Goal: Task Accomplishment & Management: Use online tool/utility

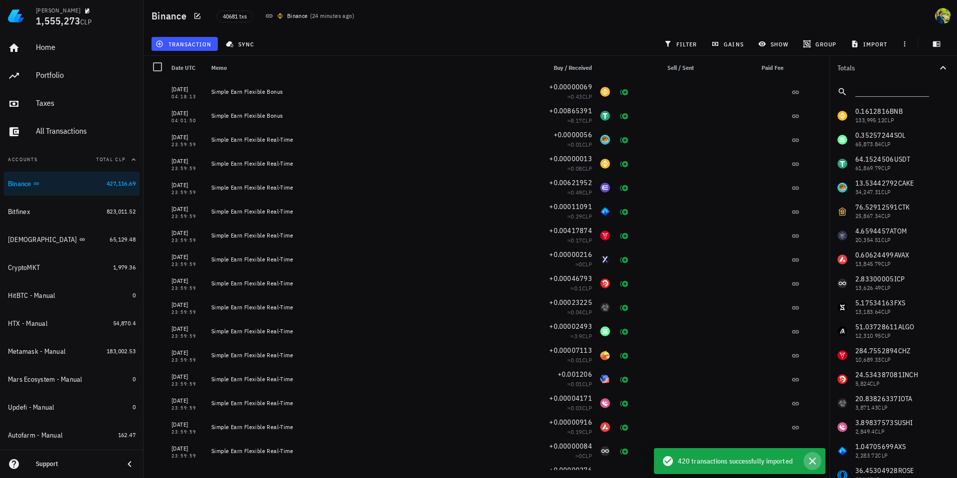
click at [815, 463] on icon "button" at bounding box center [812, 460] width 7 height 7
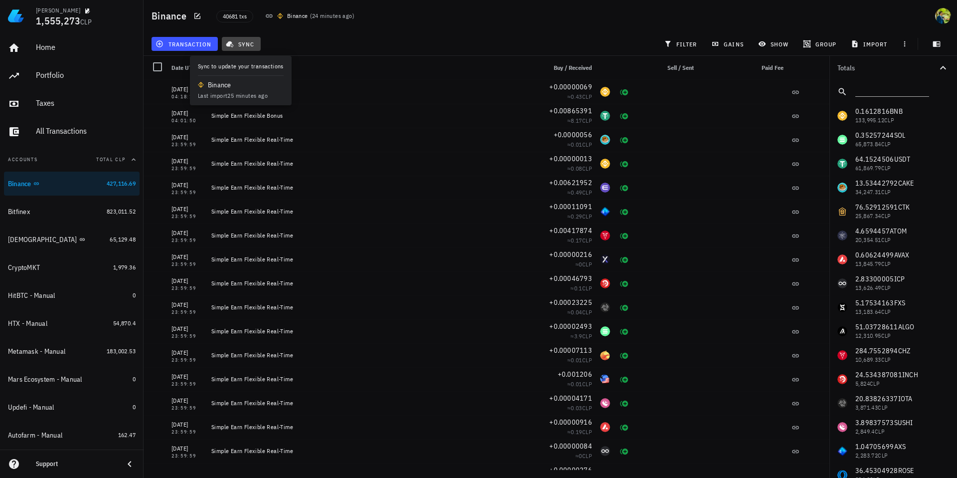
click at [244, 44] on span "sync" at bounding box center [241, 44] width 26 height 8
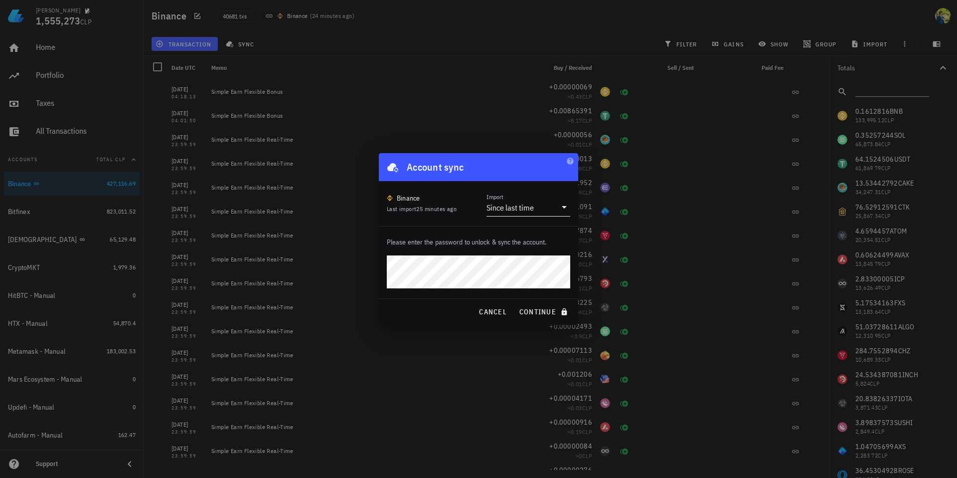
click at [532, 209] on div "Since last time" at bounding box center [510, 207] width 47 height 10
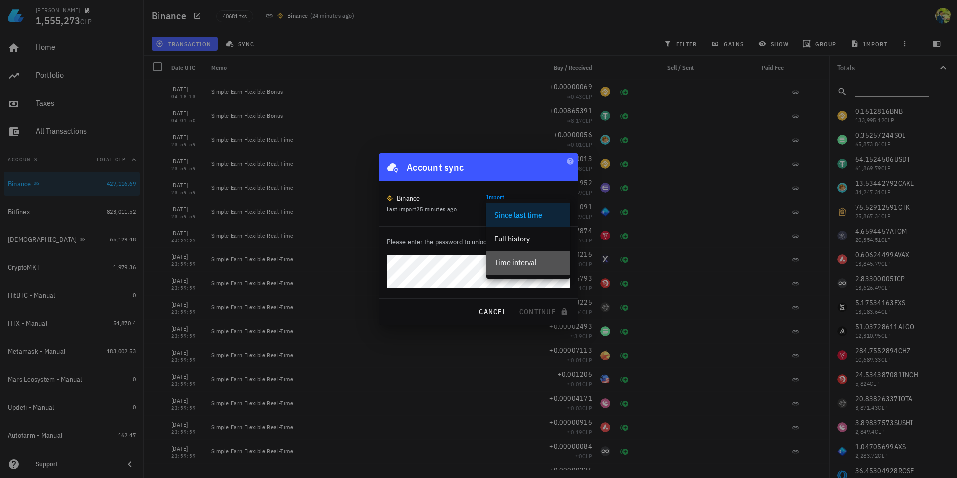
click at [514, 257] on div "Time interval" at bounding box center [529, 262] width 68 height 21
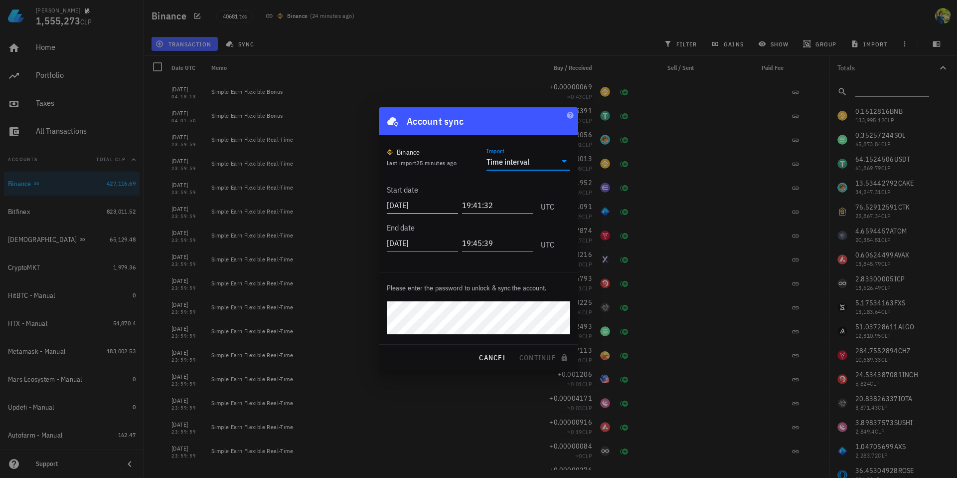
click at [424, 200] on input "[DATE]" at bounding box center [422, 205] width 71 height 16
click at [424, 200] on input "[DATE]" at bounding box center [423, 205] width 73 height 16
click at [415, 206] on input "[DATE]" at bounding box center [423, 205] width 73 height 16
drag, startPoint x: 419, startPoint y: 205, endPoint x: 442, endPoint y: 205, distance: 23.4
click at [442, 205] on input "[DATE]" at bounding box center [423, 205] width 73 height 16
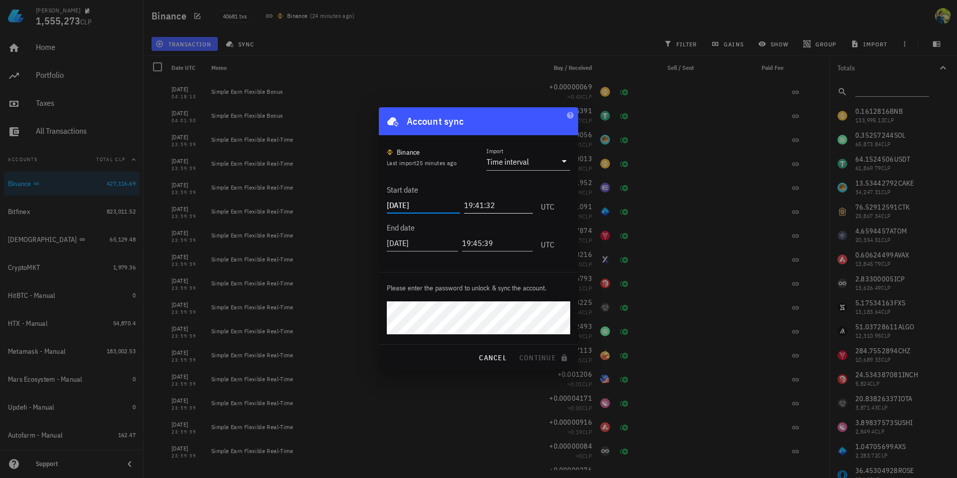
type input "[DATE]"
click at [467, 205] on input "19:41:32" at bounding box center [496, 205] width 73 height 16
click at [464, 205] on input "19:41:32" at bounding box center [496, 205] width 73 height 16
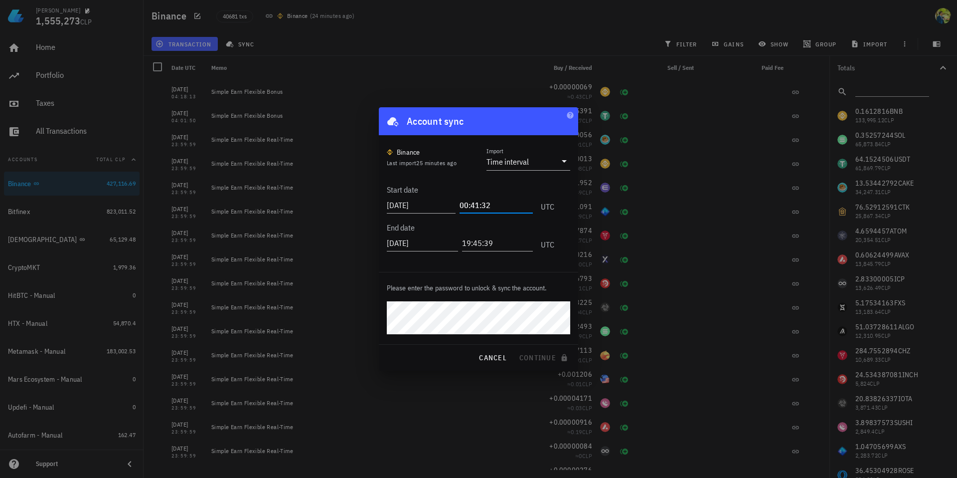
click at [474, 204] on input "00:41:32" at bounding box center [496, 205] width 73 height 16
click at [487, 204] on input "00:00:32" at bounding box center [496, 205] width 73 height 16
type input "00:00:01"
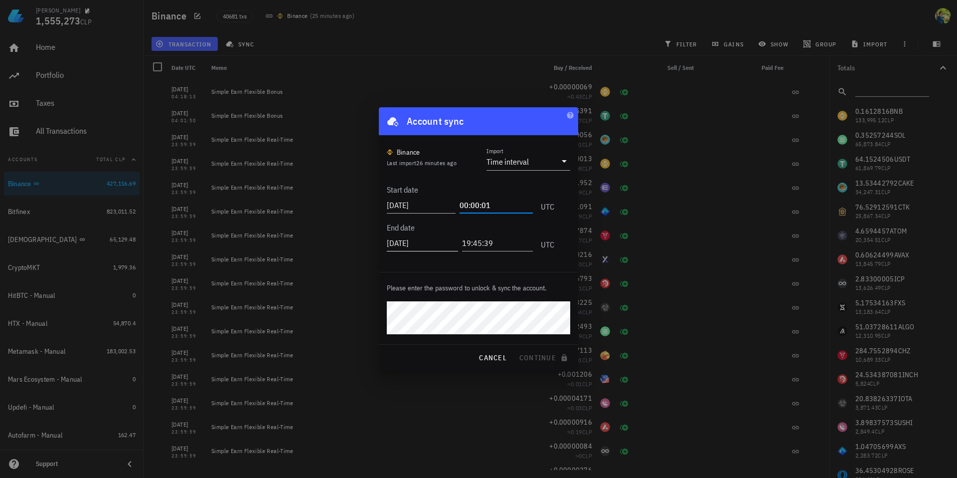
click at [428, 240] on input "[DATE]" at bounding box center [422, 243] width 71 height 16
click at [414, 241] on input "[DATE]" at bounding box center [423, 243] width 73 height 16
click at [420, 243] on input "[DATE]" at bounding box center [423, 243] width 73 height 16
drag, startPoint x: 428, startPoint y: 242, endPoint x: 421, endPoint y: 244, distance: 7.3
click at [421, 244] on input "[DATE]" at bounding box center [423, 243] width 73 height 16
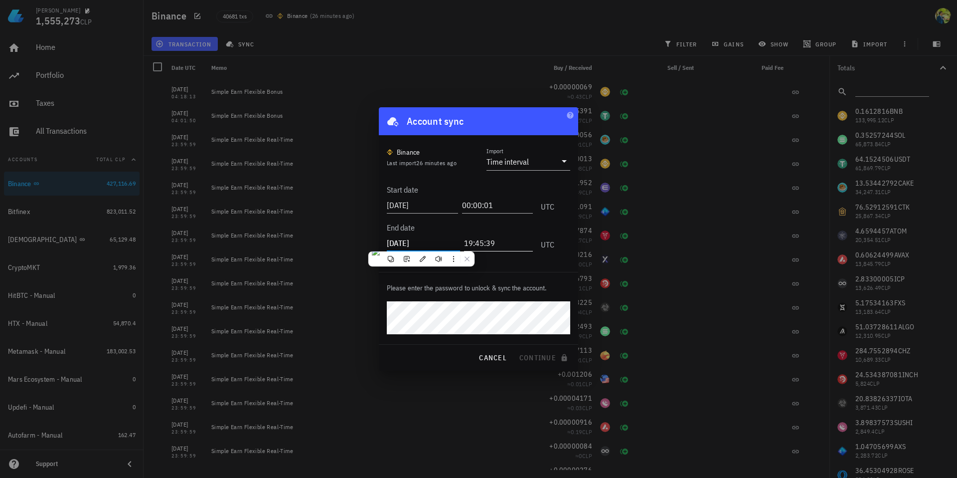
type input "[DATE]"
click at [482, 240] on input "19:45:39" at bounding box center [498, 243] width 69 height 16
click at [463, 245] on input "19:45:39" at bounding box center [496, 243] width 73 height 16
click at [472, 243] on input "23:35:30" at bounding box center [496, 243] width 73 height 16
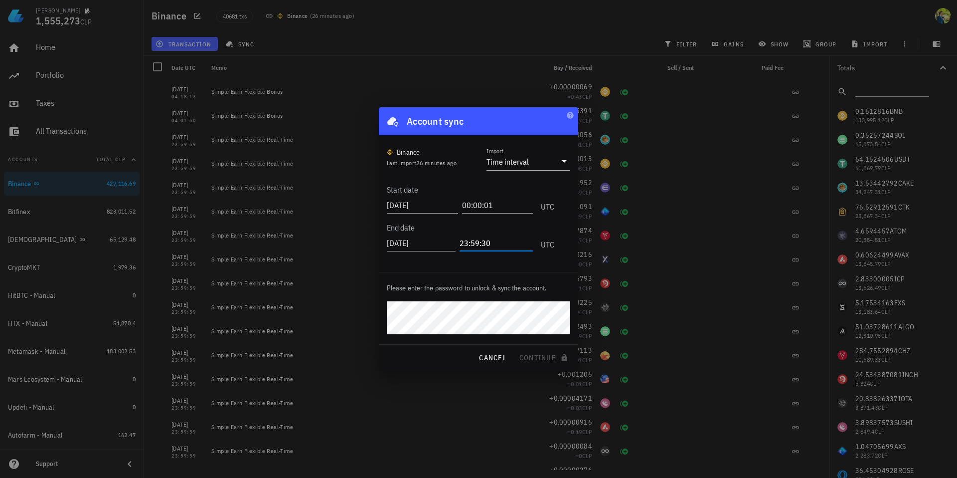
click at [472, 243] on input "23:59:30" at bounding box center [496, 243] width 73 height 16
click at [487, 241] on input "23:59:30" at bounding box center [496, 243] width 73 height 16
type input "23:59:59"
click at [422, 246] on input "[DATE]" at bounding box center [422, 243] width 71 height 16
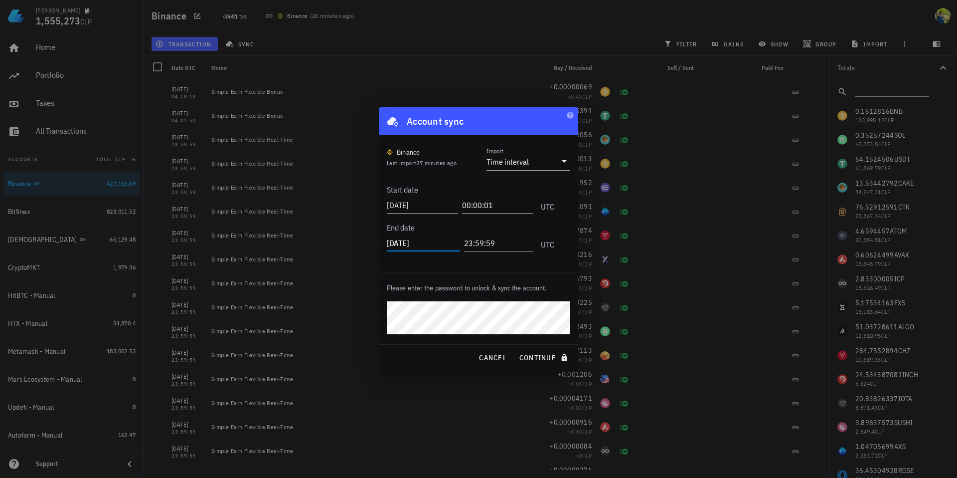
click at [422, 246] on input "[DATE]" at bounding box center [423, 243] width 73 height 16
type input "[DATE]"
click at [438, 207] on input "[DATE]" at bounding box center [422, 205] width 71 height 16
click at [535, 359] on span "continue" at bounding box center [544, 357] width 51 height 9
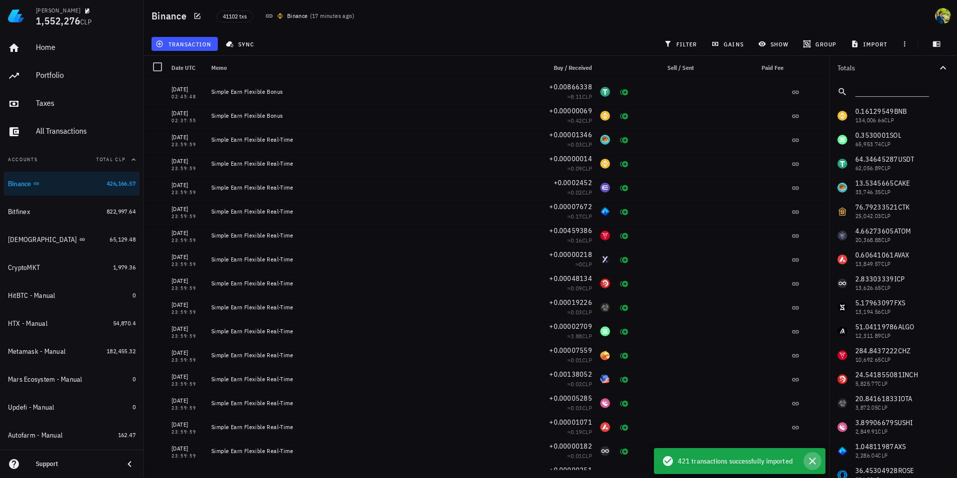
click at [815, 460] on icon "button" at bounding box center [813, 461] width 12 height 12
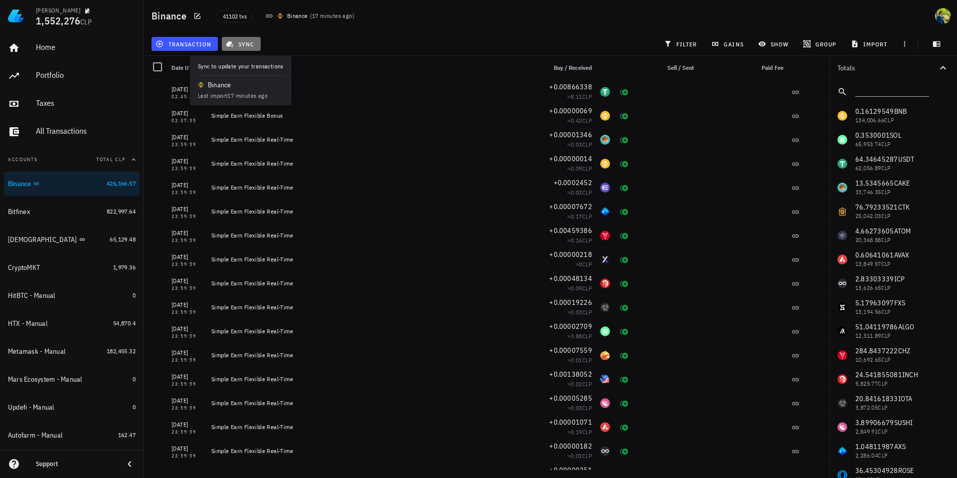
click at [244, 44] on span "sync" at bounding box center [241, 44] width 26 height 8
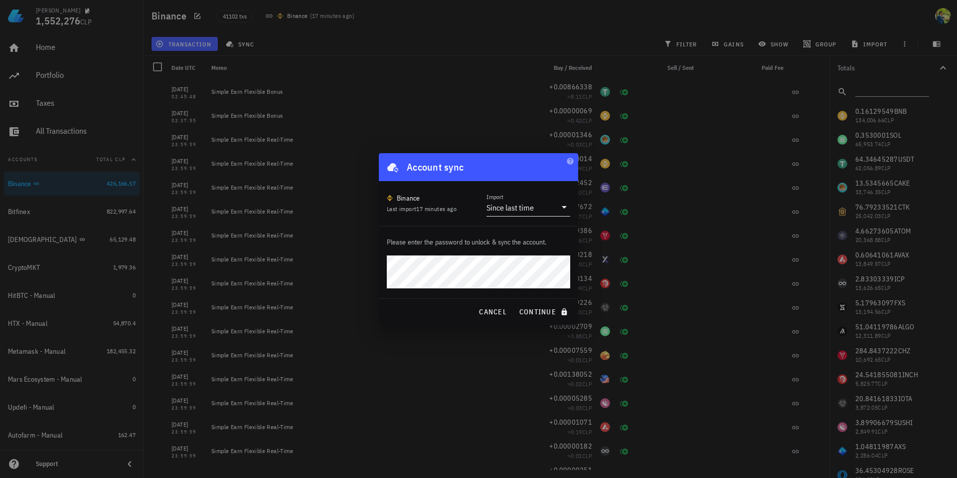
click at [514, 210] on div "Since last time" at bounding box center [510, 207] width 47 height 10
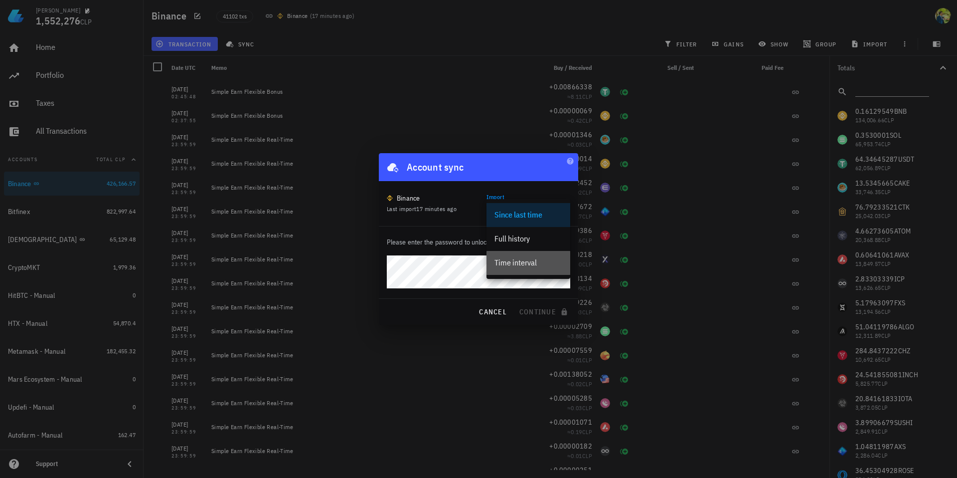
click at [512, 260] on div "Time interval" at bounding box center [529, 262] width 68 height 9
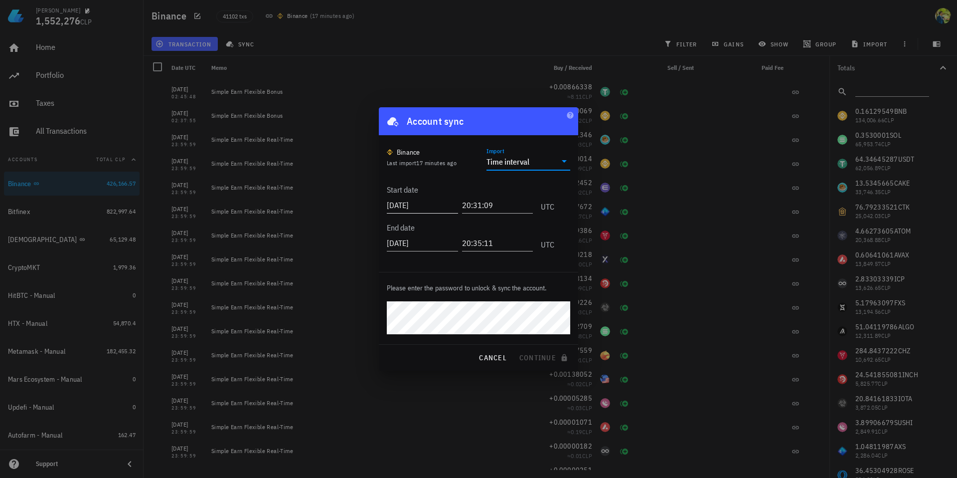
click at [426, 204] on input "[DATE]" at bounding box center [422, 205] width 71 height 16
click at [426, 204] on input "[DATE]" at bounding box center [423, 205] width 73 height 16
click at [426, 245] on input "[DATE]" at bounding box center [422, 243] width 71 height 16
click at [428, 201] on input "[DATE]" at bounding box center [422, 205] width 71 height 16
type input "[DATE]"
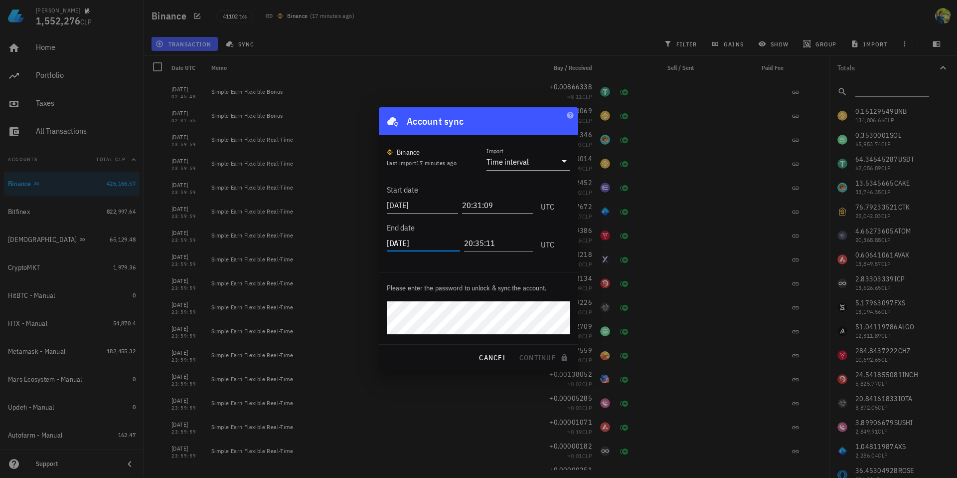
click at [430, 242] on input "[DATE]" at bounding box center [423, 243] width 73 height 16
click at [413, 244] on input "[DATE]" at bounding box center [423, 243] width 73 height 16
click at [415, 244] on input "[DATE]" at bounding box center [423, 243] width 73 height 16
click at [424, 243] on input "[DATE]" at bounding box center [423, 243] width 73 height 16
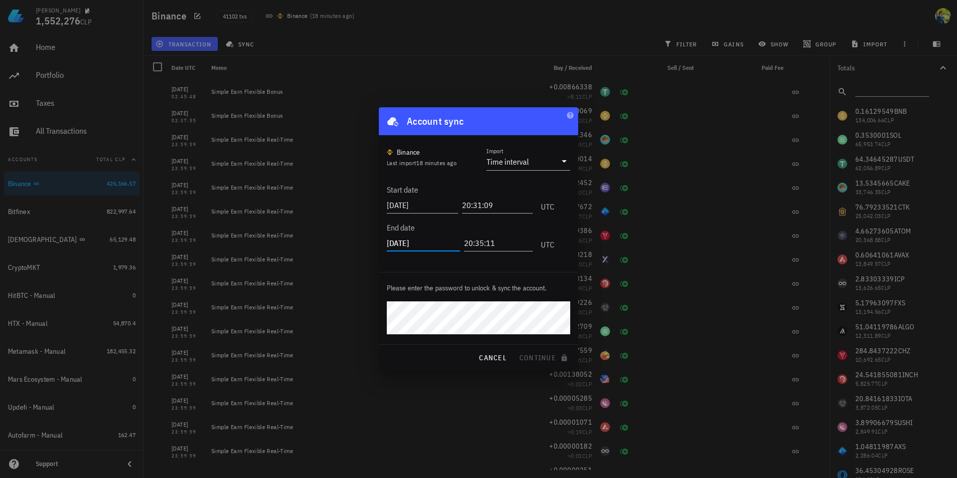
click at [414, 242] on input "[DATE]" at bounding box center [423, 243] width 73 height 16
type input "[DATE]"
click at [484, 243] on input "20:35:11" at bounding box center [496, 243] width 73 height 16
click at [467, 205] on input "20:31:09" at bounding box center [497, 205] width 71 height 16
click at [467, 205] on input "20:31:09" at bounding box center [496, 205] width 73 height 16
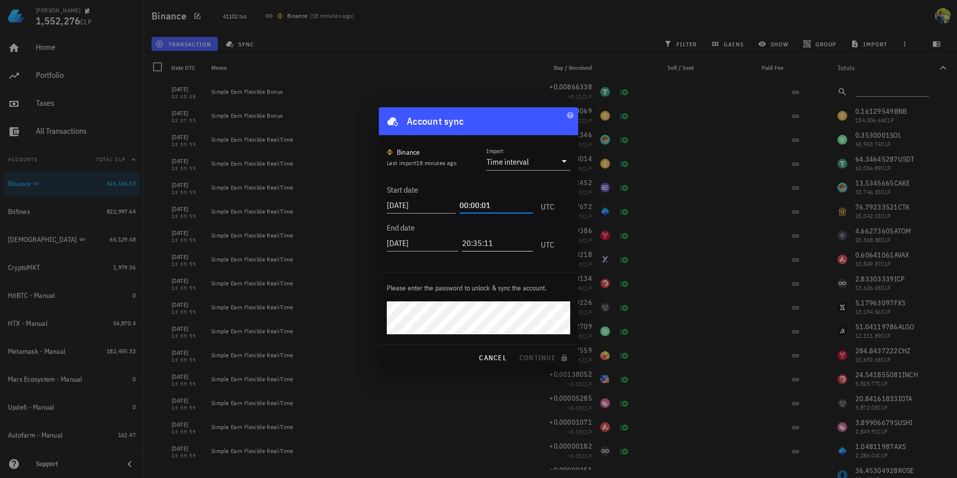
type input "00:00:01"
click at [465, 247] on input "20:35:11" at bounding box center [497, 243] width 71 height 16
click at [466, 244] on input "20:35:11" at bounding box center [496, 243] width 73 height 16
click at [499, 245] on input "23:59:11" at bounding box center [496, 243] width 73 height 16
type input "23:59:59"
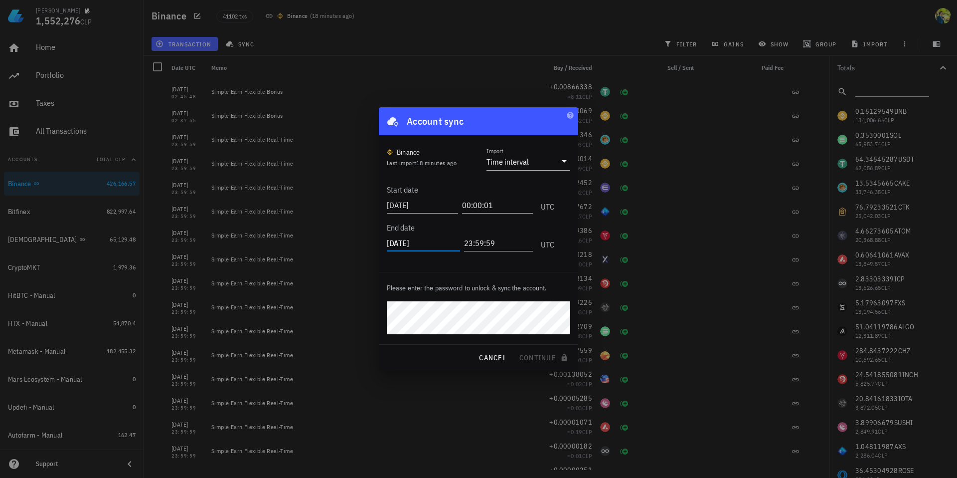
click at [426, 244] on input "[DATE]" at bounding box center [423, 243] width 73 height 16
click at [536, 358] on span "continue" at bounding box center [544, 357] width 51 height 9
